Goal: Task Accomplishment & Management: Use online tool/utility

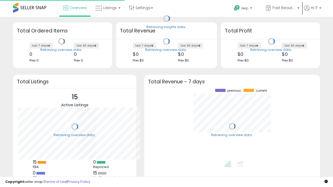
scroll to position [72, 165]
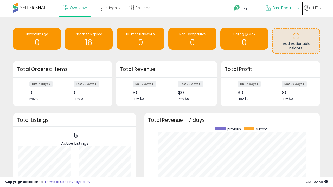
click at [282, 8] on span "Fast Beauty ([GEOGRAPHIC_DATA])" at bounding box center [283, 7] width 23 height 5
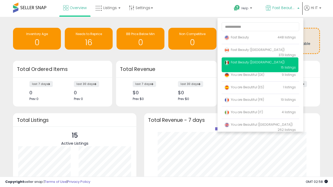
click at [260, 63] on span "Fast Beauty ([GEOGRAPHIC_DATA])" at bounding box center [254, 62] width 60 height 4
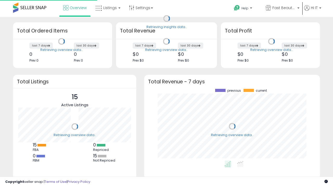
scroll to position [72, 165]
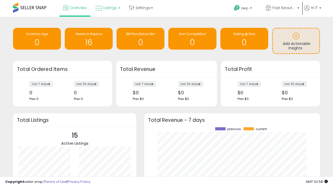
click at [107, 8] on span "Listings" at bounding box center [110, 7] width 14 height 5
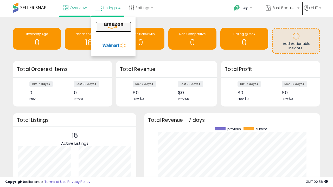
click at [113, 26] on icon at bounding box center [113, 25] width 23 height 7
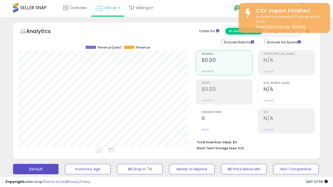
scroll to position [107, 177]
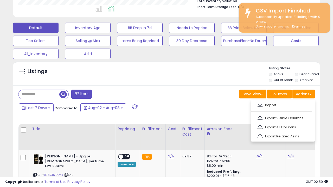
click at [260, 104] on span at bounding box center [259, 105] width 5 height 4
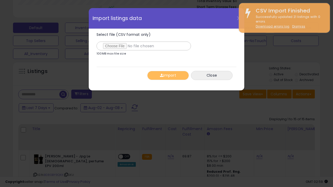
type input "**********"
click at [168, 75] on button "Import" at bounding box center [168, 75] width 42 height 9
